Goal: Contribute content: Add original content to the website for others to see

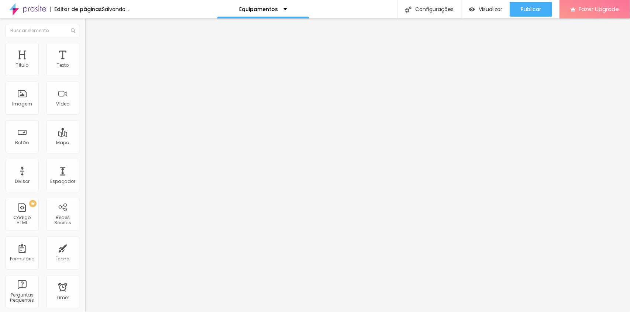
click at [85, 151] on input "https://" at bounding box center [129, 147] width 89 height 7
drag, startPoint x: 41, startPoint y: 199, endPoint x: -14, endPoint y: 199, distance: 55.4
click at [0, 199] on html "Editor de páginas Alterações salvas automaticamente Equipamentos Configurações …" at bounding box center [315, 156] width 630 height 312
paste input "[DOMAIN_NAME][URL]"
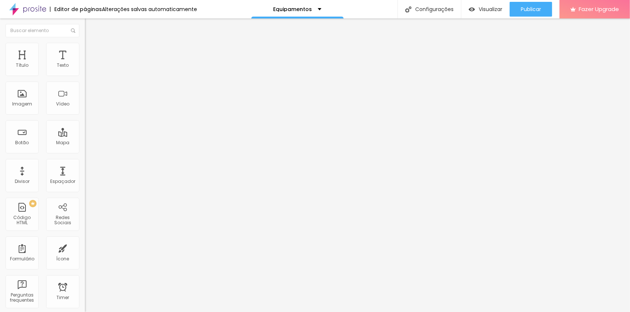
type input "[URL][DOMAIN_NAME]"
click at [536, 8] on span "Publicar" at bounding box center [531, 9] width 20 height 6
click at [85, 151] on input "[URL][DOMAIN_NAME]" at bounding box center [129, 147] width 89 height 7
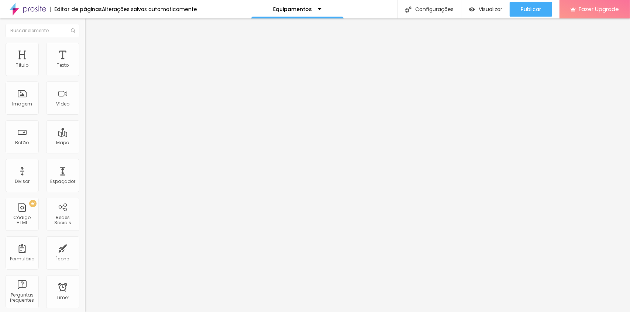
drag, startPoint x: 32, startPoint y: 84, endPoint x: -14, endPoint y: 89, distance: 46.1
click at [0, 89] on html "Editor de páginas Alterações salvas automaticamente Equipamentos Configurações …" at bounding box center [315, 156] width 630 height 312
type input "Compre aqui"
drag, startPoint x: 49, startPoint y: 154, endPoint x: -14, endPoint y: 154, distance: 63.5
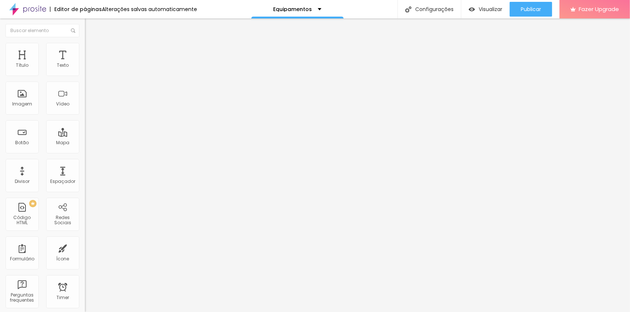
click at [0, 154] on html "Editor de páginas Alterações salvas automaticamente Equipamentos Configurações …" at bounding box center [315, 156] width 630 height 312
paste input "[DOMAIN_NAME][URL]"
type input "[URL][DOMAIN_NAME]"
click at [85, 161] on div at bounding box center [127, 161] width 85 height 0
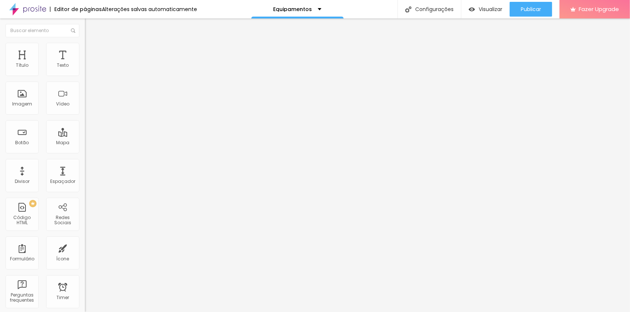
scroll to position [0, 0]
click at [532, 6] on span "Publicar" at bounding box center [531, 9] width 20 height 6
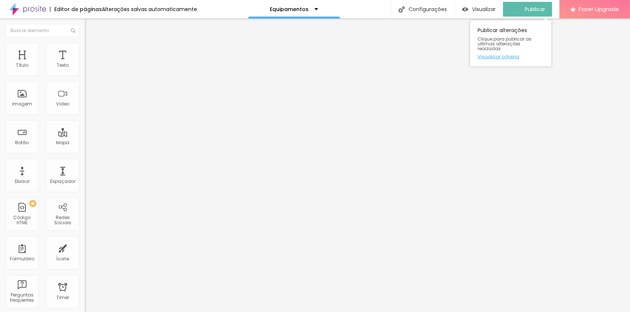
click at [514, 54] on link "Visualizar página" at bounding box center [511, 56] width 66 height 5
